Goal: Find specific page/section

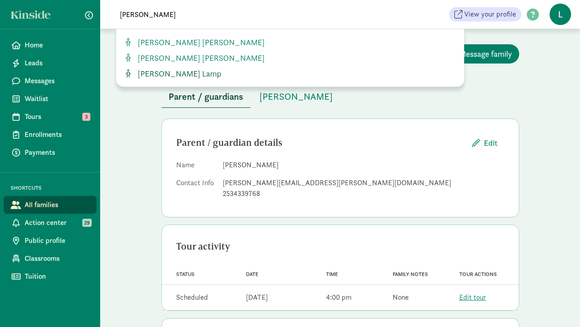
type input "lennon"
click at [183, 79] on link "[PERSON_NAME] Lamp" at bounding box center [291, 74] width 334 height 12
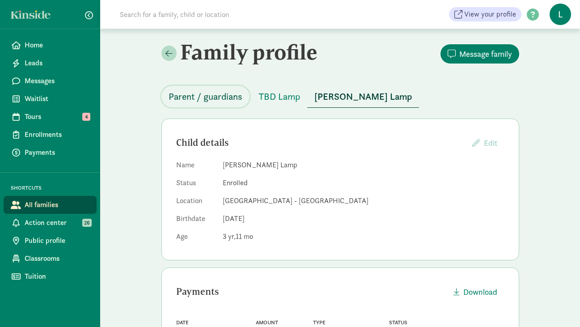
click at [230, 97] on span "Parent / guardians" at bounding box center [206, 97] width 74 height 14
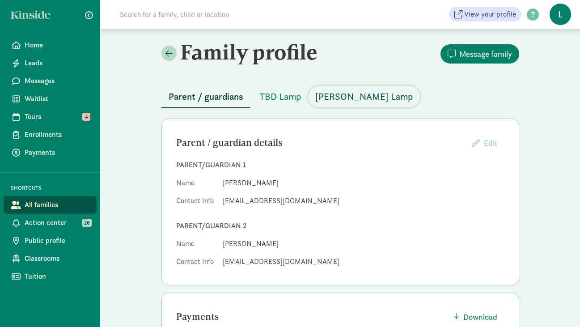
click at [324, 104] on button "Lennon Rose Lamp" at bounding box center [364, 96] width 112 height 21
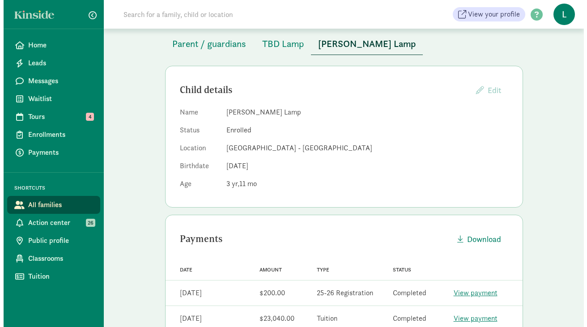
scroll to position [90, 0]
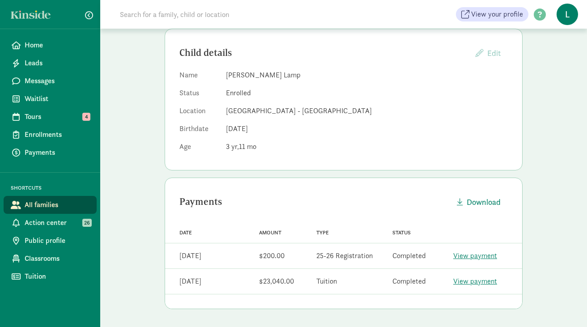
click at [158, 13] on input at bounding box center [240, 14] width 251 height 18
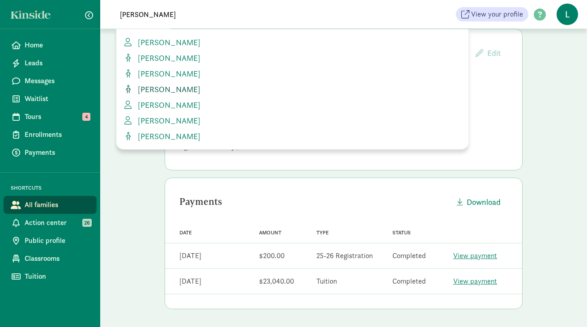
type input "sharar"
click at [180, 88] on span "Noemi Sharar" at bounding box center [167, 89] width 66 height 10
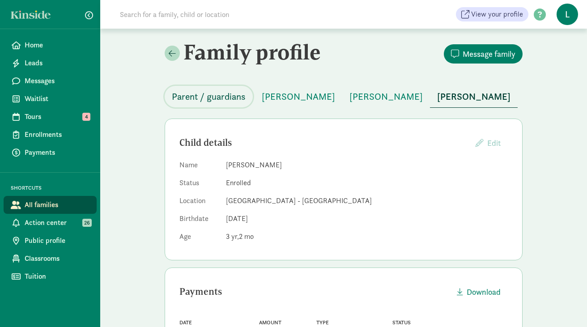
click at [244, 97] on span "Parent / guardians" at bounding box center [209, 97] width 74 height 14
